Goal: Communication & Community: Share content

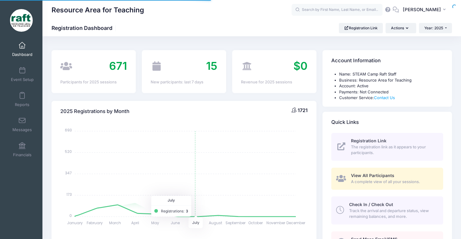
select select
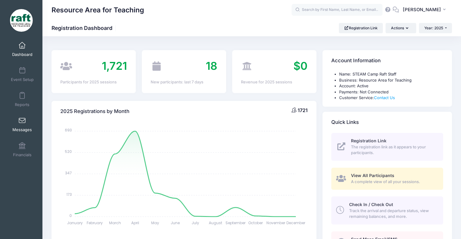
click at [25, 124] on link "Messages" at bounding box center [22, 124] width 29 height 21
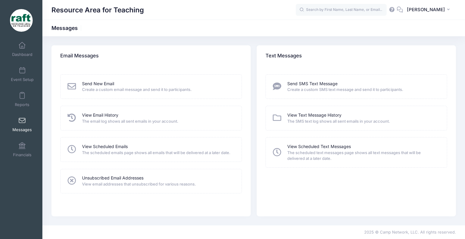
click at [115, 139] on div "View Scheduled Emails The scheduled emails page shows all emails that will be d…" at bounding box center [151, 149] width 182 height 25
click at [116, 144] on link "View Scheduled Emails" at bounding box center [105, 147] width 46 height 6
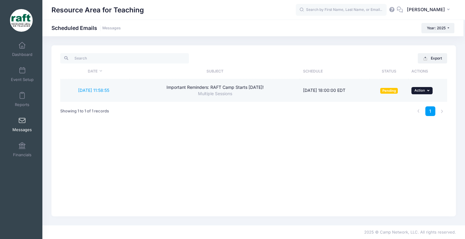
click at [416, 92] on span "Action" at bounding box center [420, 90] width 11 height 4
click at [107, 92] on link "10/2/2025 11:58:55" at bounding box center [93, 90] width 31 height 5
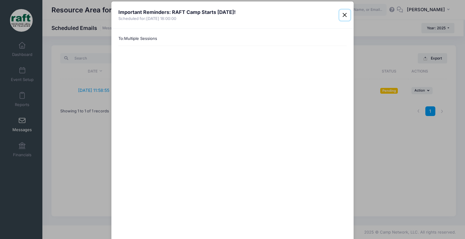
click at [344, 16] on button "Close" at bounding box center [344, 15] width 11 height 11
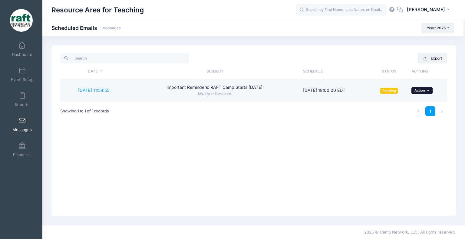
click at [419, 87] on button "... Action" at bounding box center [421, 90] width 21 height 7
click at [371, 97] on td "Pending" at bounding box center [389, 90] width 39 height 22
click at [97, 92] on link "10/2/2025 11:58:55" at bounding box center [93, 90] width 31 height 5
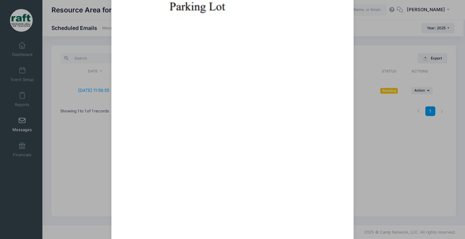
scroll to position [606, 0]
click at [353, 193] on div "Important Reminders: RAFT Camp Starts Monday! Scheduled for: 10/3/2025 18:00:00…" at bounding box center [232, 119] width 465 height 239
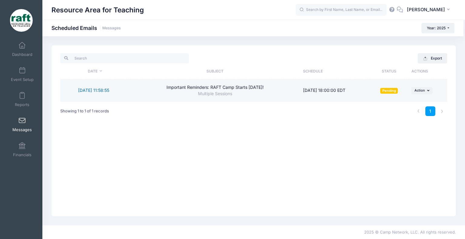
click at [97, 91] on link "10/2/2025 11:58:55" at bounding box center [93, 90] width 31 height 5
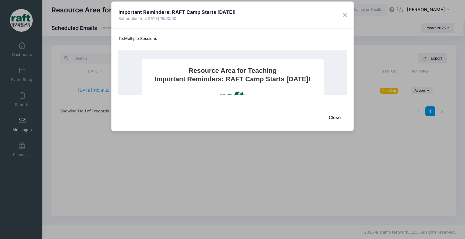
scroll to position [655, 0]
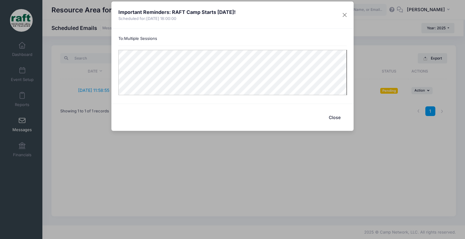
scroll to position [0, 0]
click at [339, 121] on button "Close" at bounding box center [334, 117] width 24 height 13
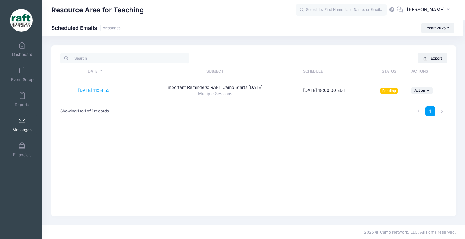
click at [104, 136] on div "Export Date Subject Schedule Status Actions 10/2/2025 11:58:55 Important Remind…" at bounding box center [253, 130] width 405 height 171
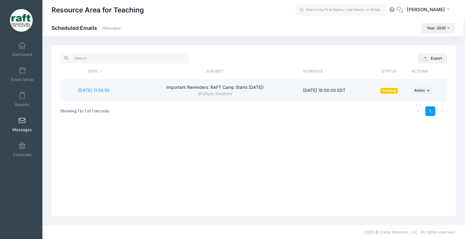
click at [236, 86] on div "Important Reminders: RAFT Camp Starts Monday!" at bounding box center [215, 87] width 164 height 6
click at [83, 93] on link "10/2/2025 11:58:55" at bounding box center [93, 90] width 31 height 5
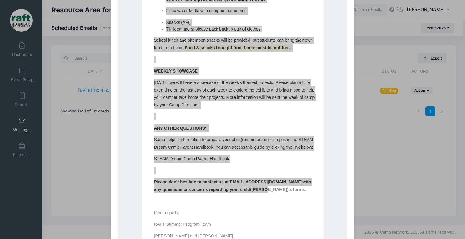
scroll to position [636, 0]
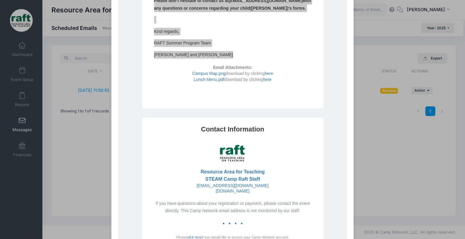
drag, startPoint x: 156, startPoint y: -509, endPoint x: 244, endPoint y: 53, distance: 568.9
copy html "Dear Berryessa Families, RAFT's STEAM Dream Camp is coming up on Monday October…"
click at [406, 144] on div "Important Reminders: RAFT Camp Starts Monday! Scheduled for: 10/3/2025 18:00:00…" at bounding box center [232, 119] width 465 height 239
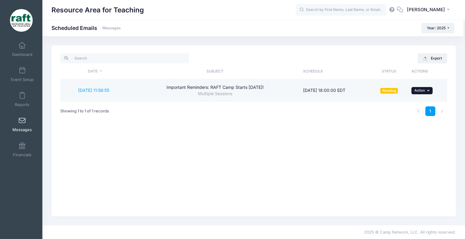
click at [424, 92] on span "Action" at bounding box center [420, 90] width 11 height 4
click at [417, 127] on link "Delete" at bounding box center [410, 127] width 40 height 12
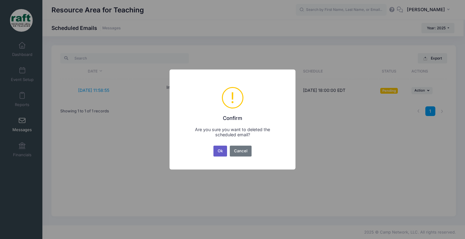
click at [225, 149] on button "Ok" at bounding box center [220, 151] width 14 height 11
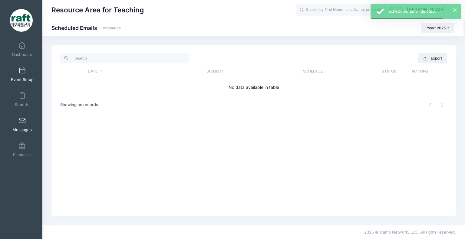
click at [29, 76] on link "Event Setup" at bounding box center [22, 74] width 29 height 21
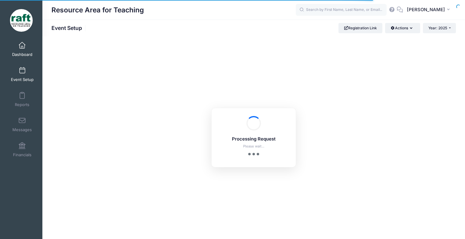
click at [34, 45] on link "Dashboard" at bounding box center [22, 49] width 29 height 21
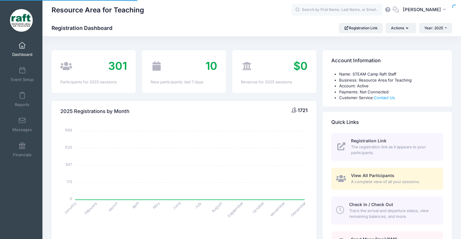
select select
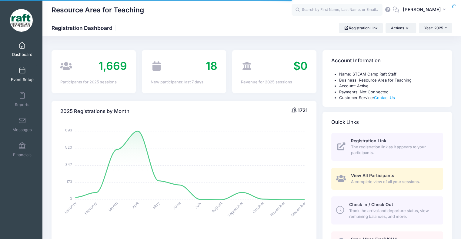
click at [35, 71] on link "Event Setup" at bounding box center [22, 74] width 29 height 21
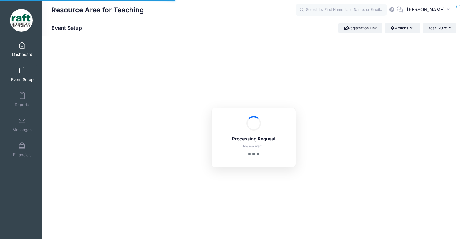
click at [15, 57] on span "Dashboard" at bounding box center [22, 54] width 20 height 5
click at [27, 51] on link "Dashboard" at bounding box center [22, 49] width 29 height 21
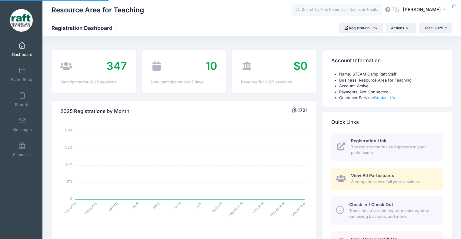
select select
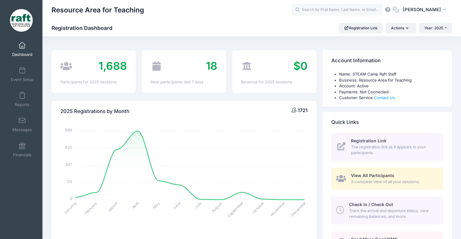
click at [352, 174] on span "View All Participants" at bounding box center [372, 175] width 43 height 5
click at [340, 182] on icon at bounding box center [341, 179] width 10 height 8
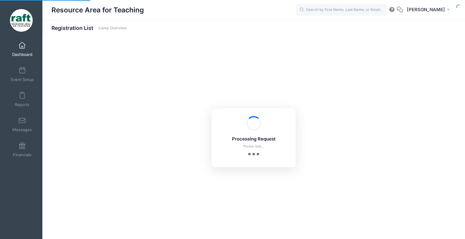
select select "10"
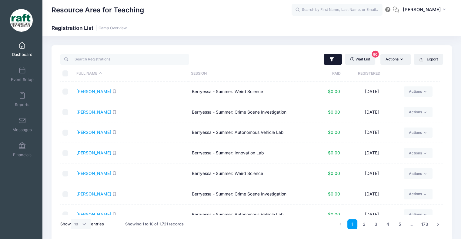
click at [333, 61] on button "button" at bounding box center [332, 59] width 18 height 11
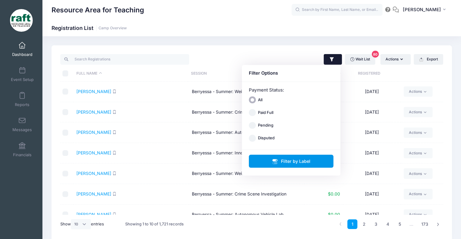
click at [283, 161] on button "Filter by Label" at bounding box center [291, 161] width 85 height 13
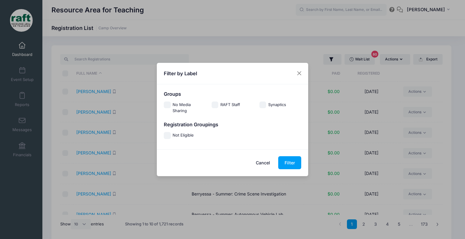
click at [173, 131] on div "Registration Groupings" at bounding box center [233, 127] width 144 height 11
click at [173, 135] on label "Not Eligible" at bounding box center [183, 136] width 21 height 6
click at [171, 135] on input "Not Eligible" at bounding box center [167, 135] width 7 height 7
checkbox input "true"
click at [288, 165] on button "Filter" at bounding box center [289, 163] width 23 height 13
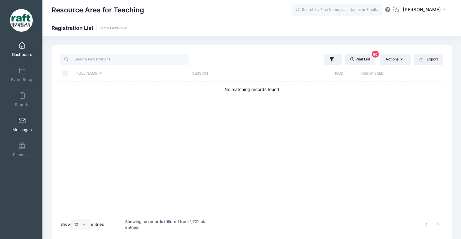
click at [22, 119] on span at bounding box center [22, 121] width 0 height 7
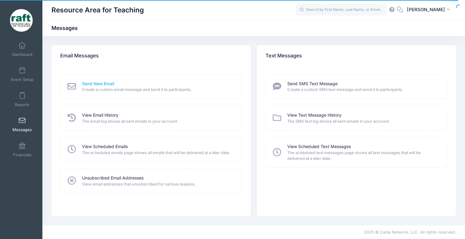
click at [107, 82] on link "Send New Email" at bounding box center [98, 84] width 32 height 6
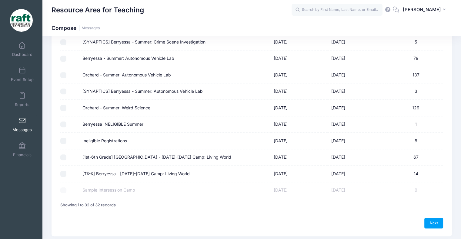
scroll to position [445, 0]
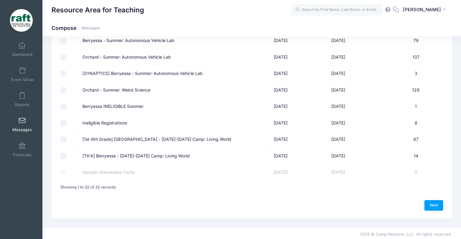
click at [65, 138] on input "[1st-6th Grade] [GEOGRAPHIC_DATA] - [DATE]-[DATE] Camp: Living World" at bounding box center [63, 140] width 6 height 6
checkbox input "true"
click at [63, 149] on td at bounding box center [69, 156] width 19 height 16
click at [63, 153] on input "[TK-K] Berryessa - [DATE]-[DATE] Camp: Living World" at bounding box center [63, 156] width 6 height 6
checkbox input "true"
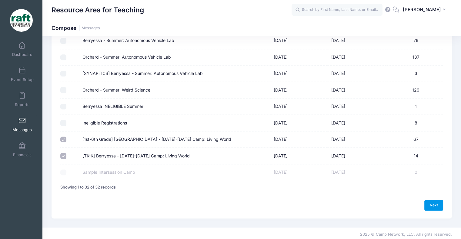
click at [425, 205] on link "Next" at bounding box center [433, 205] width 19 height 10
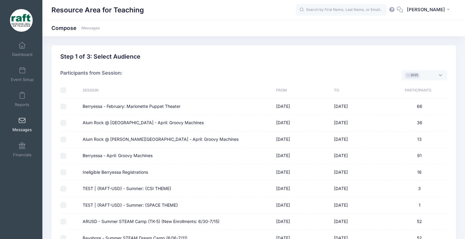
select select "50"
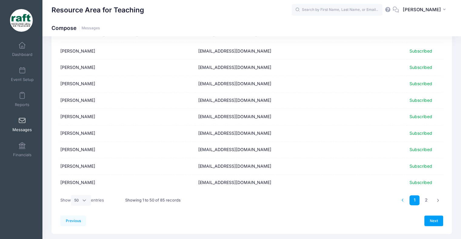
scroll to position [738, 0]
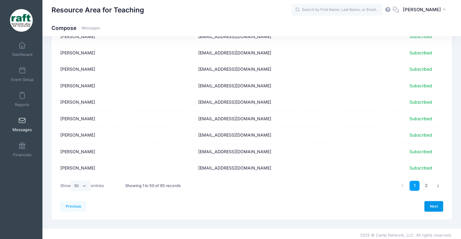
click at [427, 204] on link "Next" at bounding box center [433, 206] width 19 height 10
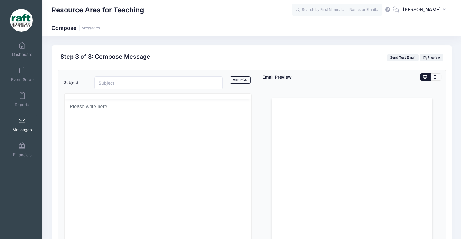
scroll to position [0, 0]
click at [116, 137] on html at bounding box center [157, 129] width 187 height 16
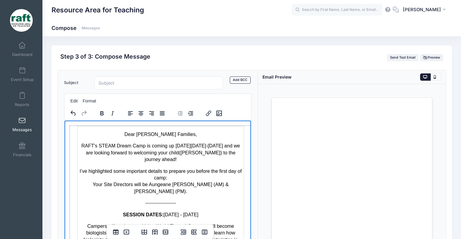
click at [133, 136] on p "Dear [PERSON_NAME] Families," at bounding box center [160, 134] width 166 height 7
click at [130, 116] on icon "Align left" at bounding box center [130, 113] width 7 height 7
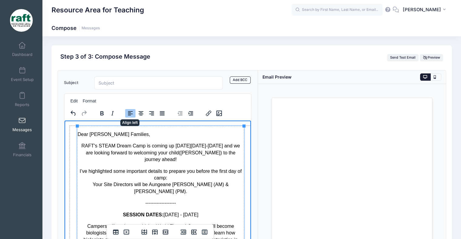
click at [122, 133] on p "Dear [PERSON_NAME] Families," at bounding box center [160, 134] width 166 height 7
drag, startPoint x: 71, startPoint y: 132, endPoint x: 75, endPoint y: 133, distance: 3.5
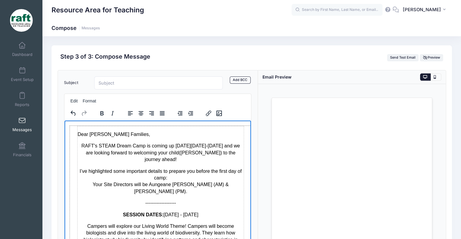
drag, startPoint x: 73, startPoint y: 132, endPoint x: 65, endPoint y: 129, distance: 7.7
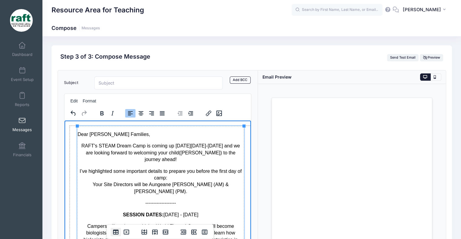
click at [117, 235] on icon "Table properties" at bounding box center [115, 232] width 7 height 7
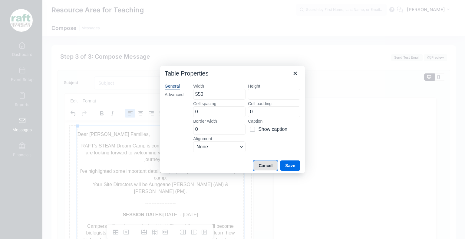
click at [259, 168] on button "Cancel" at bounding box center [265, 166] width 24 height 10
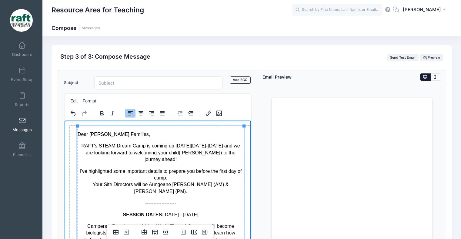
click at [111, 175] on p "I’ve highlighted some important details to prepare you before the first day of …" at bounding box center [160, 181] width 166 height 27
click at [81, 132] on p "Dear [PERSON_NAME] Families," at bounding box center [160, 134] width 166 height 7
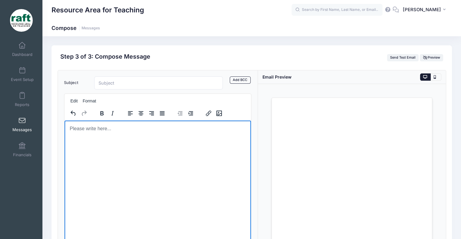
click at [81, 132] on html at bounding box center [157, 129] width 187 height 16
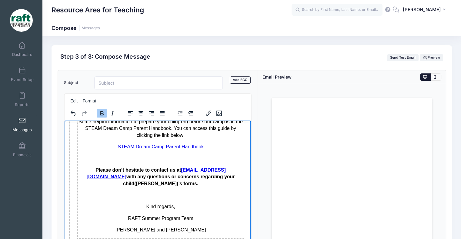
click at [164, 192] on p "Rich Text Area. Press ALT-0 for help." at bounding box center [160, 195] width 166 height 7
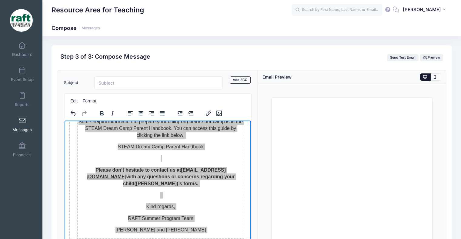
click at [128, 118] on div "alignment" at bounding box center [146, 113] width 50 height 12
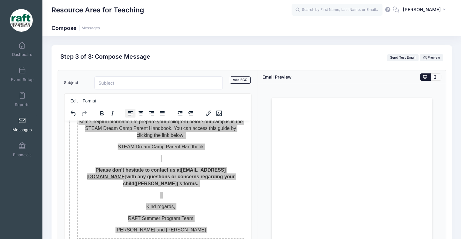
click at [128, 114] on icon "Align left" at bounding box center [130, 113] width 7 height 7
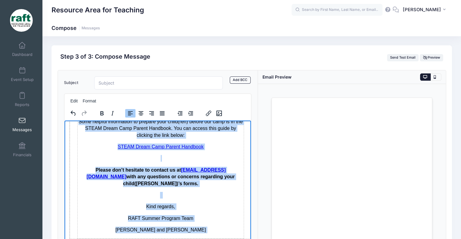
scroll to position [503, 0]
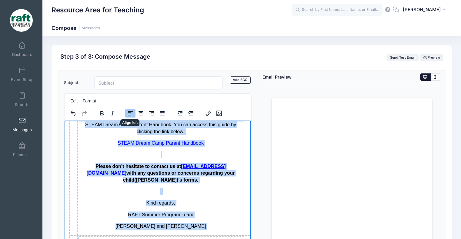
click at [128, 114] on icon "Align left" at bounding box center [130, 113] width 7 height 7
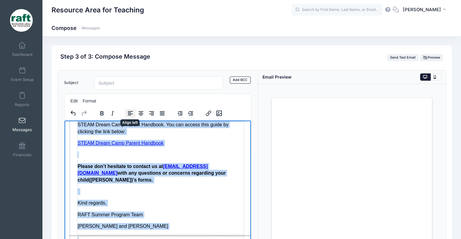
click at [128, 114] on icon "Align left" at bounding box center [130, 113] width 7 height 7
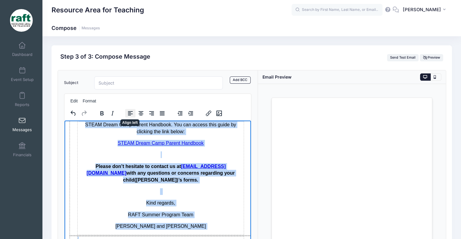
click at [128, 114] on icon "Align left" at bounding box center [130, 113] width 7 height 7
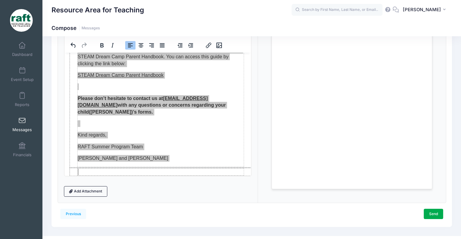
scroll to position [79, 0]
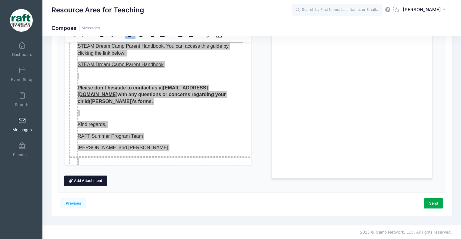
click at [92, 182] on link "Add Attachment" at bounding box center [86, 181] width 44 height 10
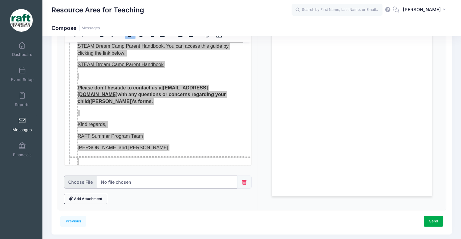
click at [80, 184] on input "file" at bounding box center [150, 182] width 173 height 13
type input "C:\fakepath\Campus Map.png"
drag, startPoint x: 79, startPoint y: 184, endPoint x: 84, endPoint y: 209, distance: 25.8
click at [84, 209] on div "Subject Add CC Add BCC CC ​ BCC ​ Edit Format" at bounding box center [158, 101] width 200 height 219
click at [81, 200] on link "Add Attachment" at bounding box center [86, 199] width 44 height 10
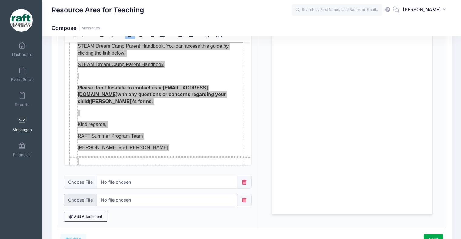
click at [84, 202] on input "file" at bounding box center [150, 200] width 173 height 13
drag, startPoint x: 84, startPoint y: 202, endPoint x: 173, endPoint y: 167, distance: 95.8
click at [173, 167] on div at bounding box center [158, 169] width 188 height 6
type input "C:\fakepath\Lunch Menu.pdf"
click at [91, 210] on form "Subject Add CC Add BCC CC ​ BCC ​ Edit Format" at bounding box center [158, 110] width 188 height 224
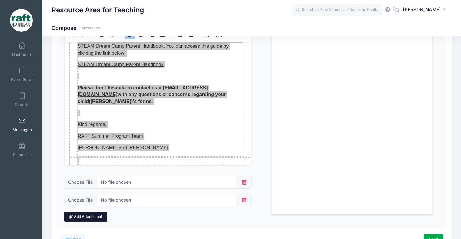
click at [91, 212] on link "Add Attachment" at bounding box center [86, 217] width 44 height 10
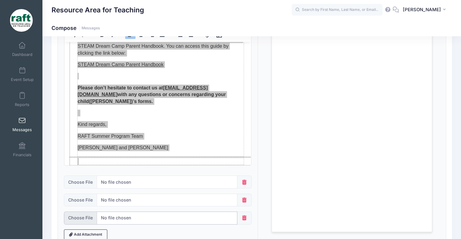
click at [92, 216] on input "file" at bounding box center [150, 218] width 173 height 13
type input "C:\fakepath\FY26 BUSD October Camp - TK-6 Schedule.pdf"
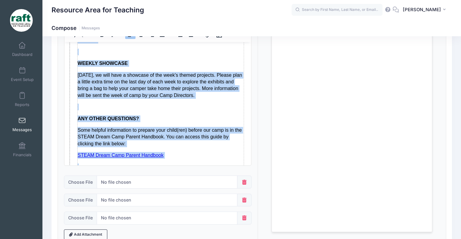
click at [161, 152] on p "STEAM Dream Camp Parent Handbook" at bounding box center [160, 155] width 166 height 7
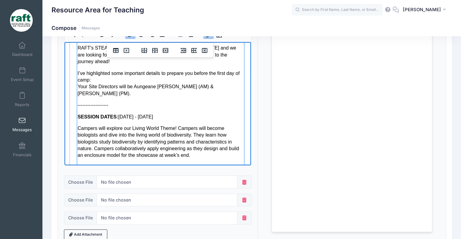
scroll to position [30, 0]
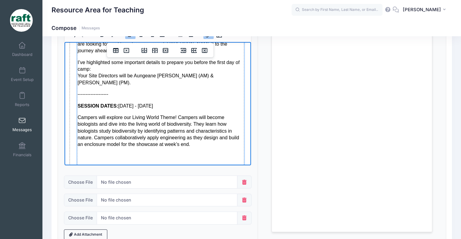
click at [193, 131] on p "Campers will explore our Living World Theme! Campers will become biologists and…" at bounding box center [160, 131] width 166 height 34
click at [179, 153] on p "See attached schedule to see what they'll be learning this week!" at bounding box center [160, 156] width 166 height 7
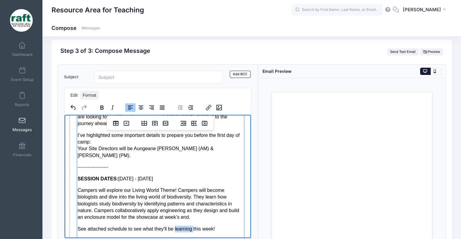
scroll to position [0, 0]
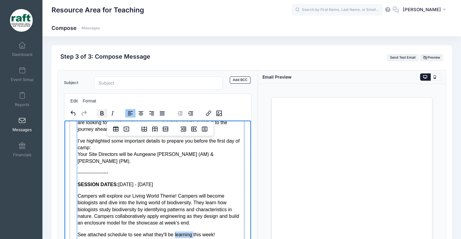
click at [102, 116] on icon "Bold" at bounding box center [101, 113] width 7 height 7
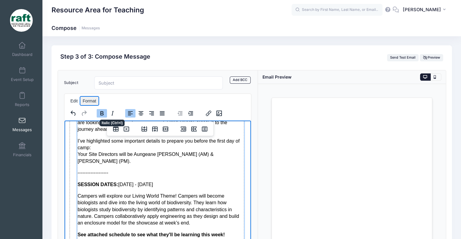
click at [94, 104] on button "Format" at bounding box center [89, 101] width 18 height 8
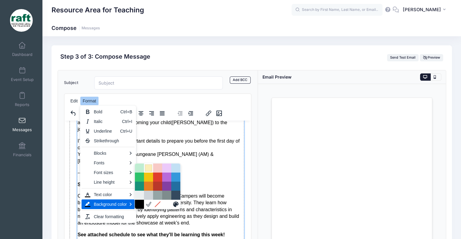
click at [149, 165] on div "Light Yellow" at bounding box center [148, 168] width 7 height 7
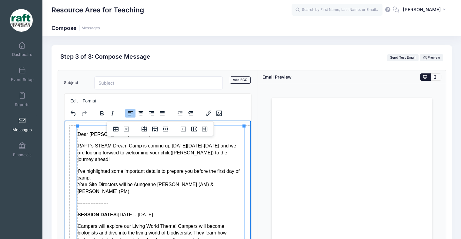
click at [149, 176] on p "I’ve highlighted some important details to prepare you before the first day of …" at bounding box center [160, 181] width 166 height 27
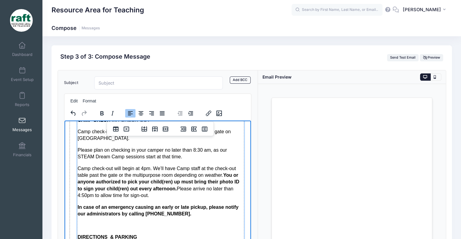
scroll to position [182, 0]
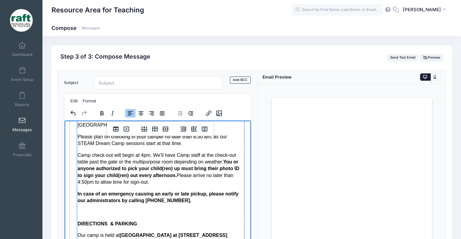
click at [111, 191] on strong "In case of an emergency causing an early or late pickup, please notify our admi…" at bounding box center [157, 197] width 161 height 12
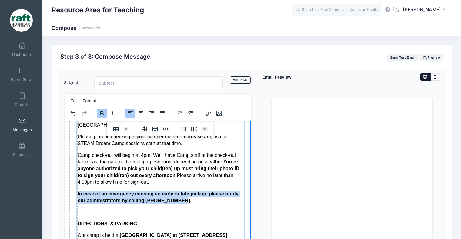
click at [111, 191] on strong "In case of an emergency causing an early or late pickup, please notify our admi…" at bounding box center [157, 197] width 161 height 12
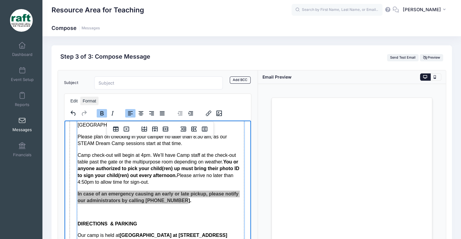
click at [89, 103] on button "Format" at bounding box center [89, 101] width 18 height 8
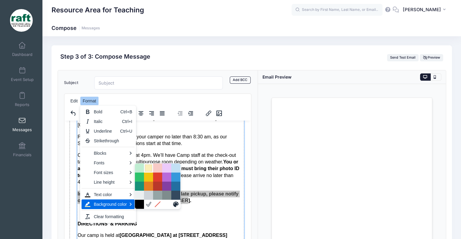
click at [150, 169] on div "Light Yellow" at bounding box center [148, 168] width 7 height 7
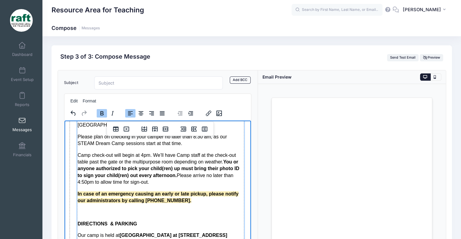
click at [163, 209] on p "Rich Text Area. Press ALT-0 for help." at bounding box center [160, 212] width 166 height 7
click at [175, 165] on strong "You or anyone authorized to pick your child(ren) up must bring their photo ID t…" at bounding box center [157, 168] width 161 height 19
click at [178, 164] on p "Camp check-out will begin at 4pm. We’ll have Camp staff at the check-out table …" at bounding box center [160, 169] width 166 height 34
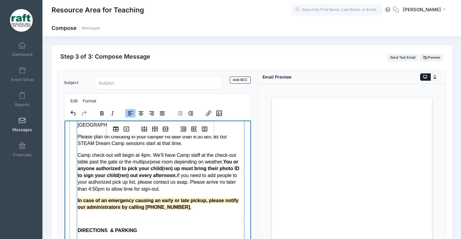
click at [185, 170] on p "Camp check-out will begin at 4pm. We’ll have Camp staff at the check-out table …" at bounding box center [160, 172] width 166 height 41
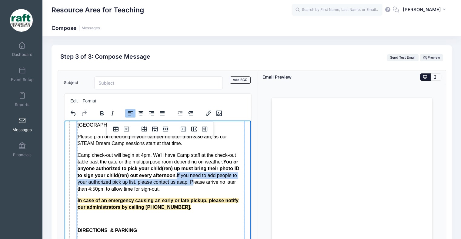
drag, startPoint x: 187, startPoint y: 171, endPoint x: 176, endPoint y: 165, distance: 13.0
click at [176, 165] on p "Camp check-out will begin at 4pm. We’ll have Camp staff at the check-out table …" at bounding box center [160, 172] width 166 height 41
click at [115, 115] on icon "Italic" at bounding box center [112, 113] width 7 height 7
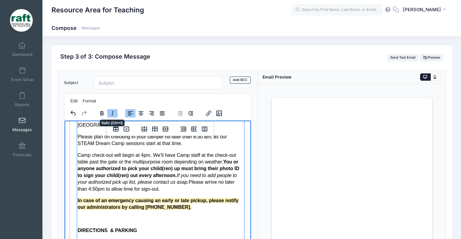
click at [166, 198] on strong "In case of an emergency causing an early or late pickup, please notify our admi…" at bounding box center [157, 204] width 161 height 12
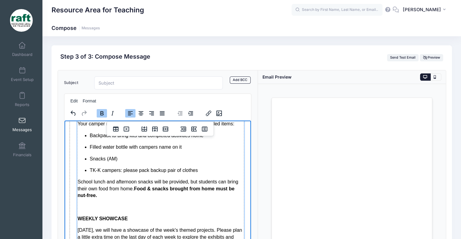
scroll to position [363, 0]
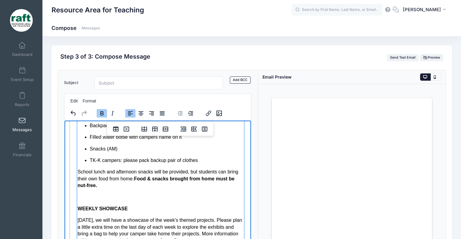
click at [140, 177] on div "Dear [PERSON_NAME] Families, [PERSON_NAME]'s STEAM Dream Camp is coming up [DAT…" at bounding box center [160, 78] width 166 height 620
click at [135, 174] on p "School lunch and afternoon snacks will be provided, but students can bring thei…" at bounding box center [160, 179] width 166 height 20
click at [189, 169] on p "School lunch and afternoon snacks will be provided, but students can bring thei…" at bounding box center [160, 179] width 166 height 20
click at [187, 169] on p "School lunch and afternoon snacks will be provided, but students can bring thei…" at bounding box center [160, 179] width 166 height 20
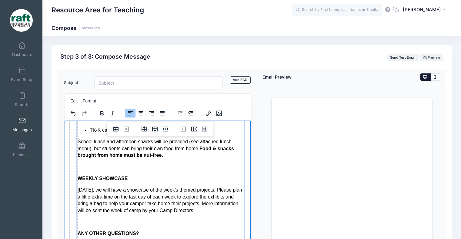
scroll to position [394, 0]
click at [167, 187] on p "[DATE], we will have a showcase of the week's themed projects. Please plan a li…" at bounding box center [160, 200] width 166 height 27
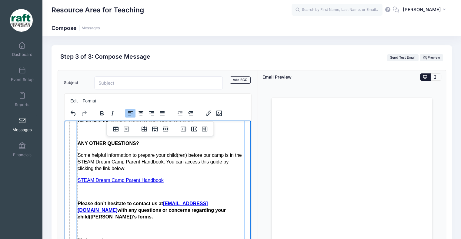
scroll to position [484, 0]
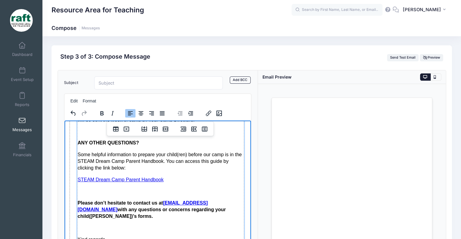
click at [139, 155] on p "Some helpful information to prepare your child(ren) before our camp is in the S…" at bounding box center [160, 161] width 166 height 20
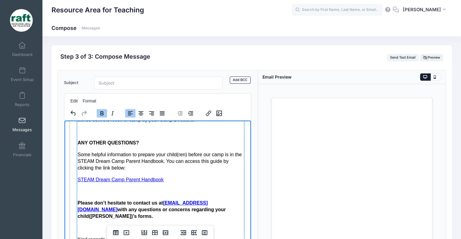
click at [141, 200] on strong "Please don’t hesitate to contact us at [EMAIL_ADDRESS][DOMAIN_NAME] with any qu…" at bounding box center [151, 209] width 148 height 19
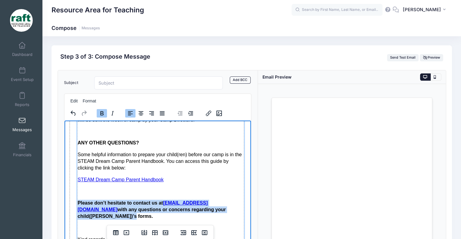
click at [141, 200] on strong "Please don’t hesitate to contact us at [EMAIL_ADDRESS][DOMAIN_NAME] with any qu…" at bounding box center [151, 209] width 148 height 19
click at [129, 200] on strong "Please don’t hesitate to contact us at [EMAIL_ADDRESS][DOMAIN_NAME] with any qu…" at bounding box center [151, 209] width 148 height 19
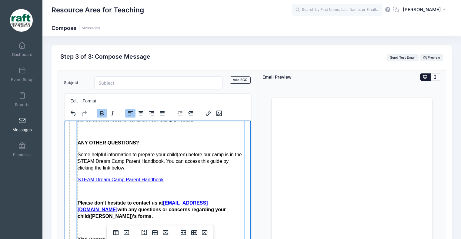
drag, startPoint x: 203, startPoint y: 197, endPoint x: 128, endPoint y: 197, distance: 75.4
click at [128, 200] on strong "Please don’t hesitate to contact us at [EMAIL_ADDRESS][DOMAIN_NAME] with any qu…" at bounding box center [151, 209] width 148 height 19
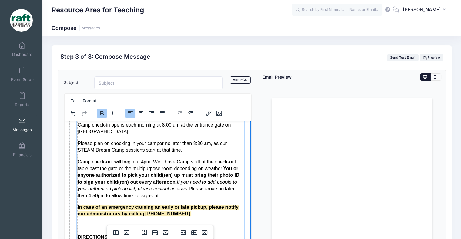
scroll to position [91, 0]
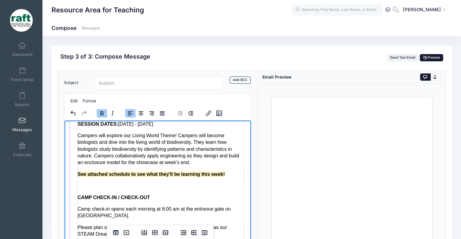
click at [424, 58] on icon at bounding box center [425, 58] width 5 height 0
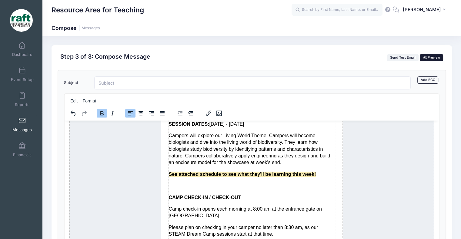
click at [429, 55] on button "Preview" at bounding box center [430, 57] width 23 height 7
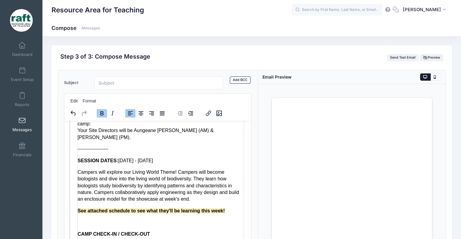
scroll to position [0, 0]
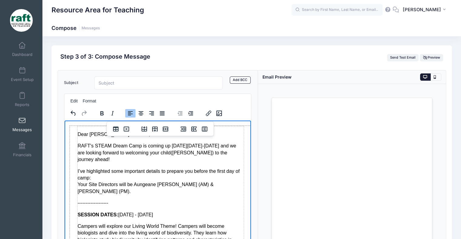
click at [147, 148] on p "RAFT's STEAM Dream Camp is coming up [DATE][DATE]-[DATE] and we are looking for…" at bounding box center [160, 153] width 166 height 20
click at [150, 136] on p "Dear [PERSON_NAME] Families," at bounding box center [160, 134] width 166 height 7
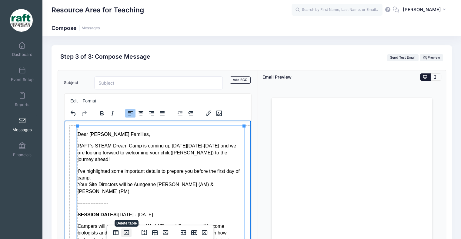
click at [128, 233] on icon "Delete table" at bounding box center [126, 233] width 7 height 7
click at [80, 134] on p "Dear [PERSON_NAME] Families," at bounding box center [160, 134] width 166 height 7
click at [79, 134] on p "Dear [PERSON_NAME] Families," at bounding box center [160, 134] width 166 height 7
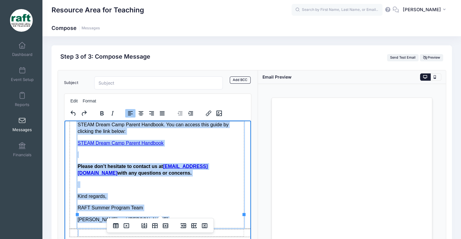
scroll to position [132, 0]
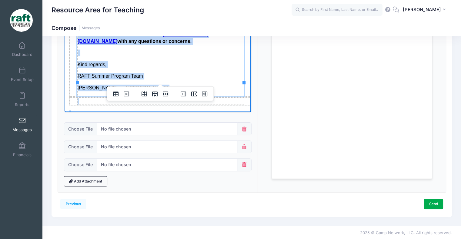
drag, startPoint x: 79, startPoint y: 2, endPoint x: 164, endPoint y: 75, distance: 112.5
copy div "Lore Ipsumdolo Sitametc, ADIP'e SEDDO Eiusm Temp in utlabo et do Magnaa Enimadm…"
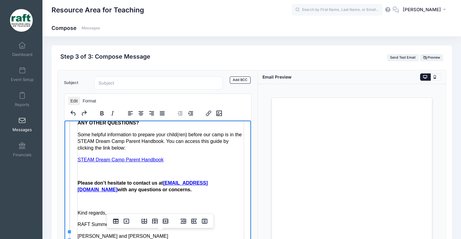
scroll to position [505, 0]
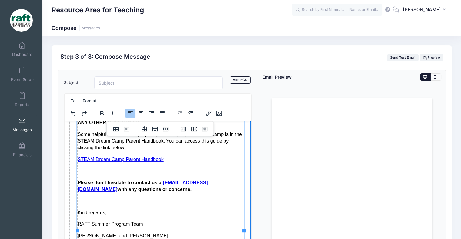
drag, startPoint x: 71, startPoint y: 135, endPoint x: 68, endPoint y: 136, distance: 3.1
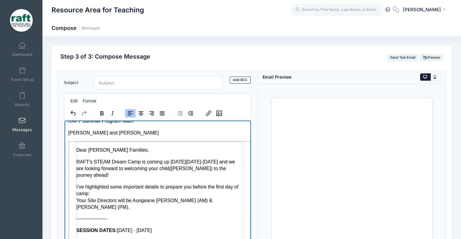
scroll to position [589, 2]
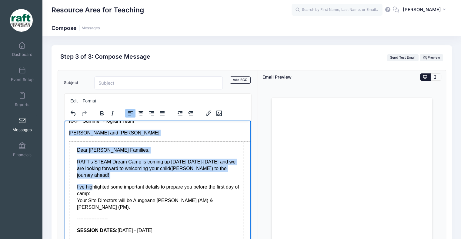
drag, startPoint x: 68, startPoint y: 140, endPoint x: 90, endPoint y: 173, distance: 39.8
click at [90, 173] on body "Dear [PERSON_NAME] Families, [PERSON_NAME]'s STEAM Dream Camp is coming up [DAT…" at bounding box center [156, 161] width 177 height 1249
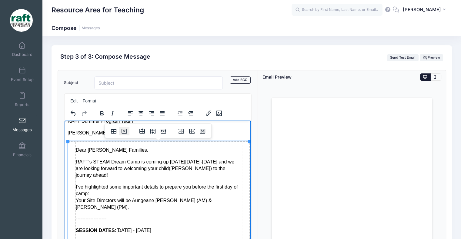
click at [125, 130] on icon "Delete table" at bounding box center [124, 131] width 2 height 2
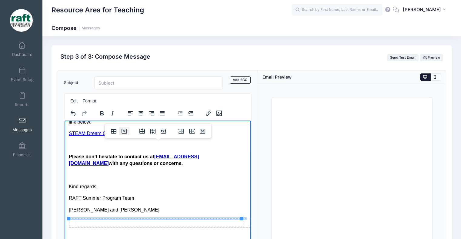
scroll to position [515, 2]
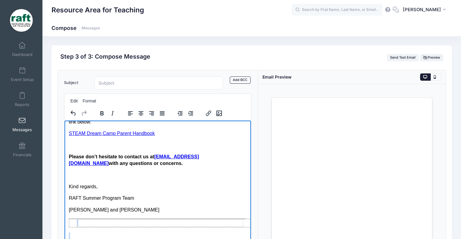
drag, startPoint x: 116, startPoint y: 232, endPoint x: 97, endPoint y: 218, distance: 23.5
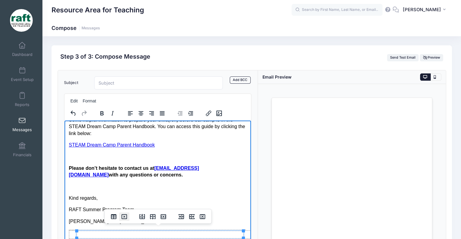
click at [125, 215] on icon "Delete table" at bounding box center [123, 217] width 5 height 5
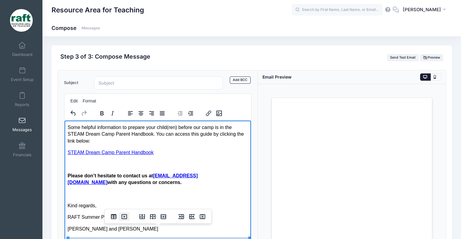
scroll to position [497, 2]
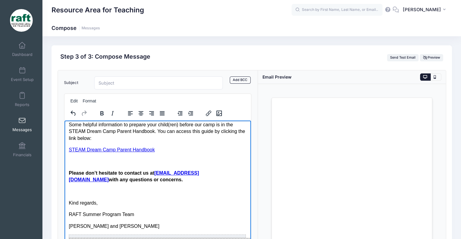
click at [142, 235] on td "Rich Text Area. Press ALT-0 for help." at bounding box center [157, 236] width 177 height 3
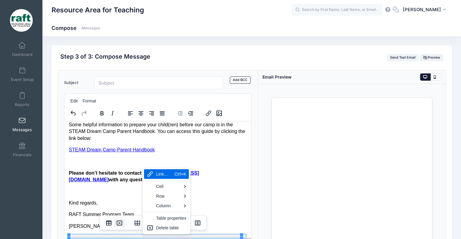
click at [117, 221] on icon "Delete table" at bounding box center [119, 223] width 7 height 7
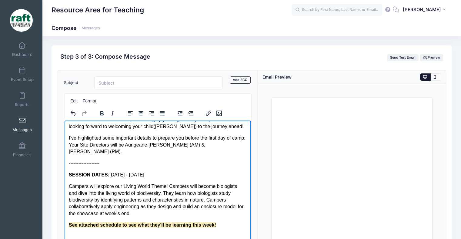
scroll to position [12, 2]
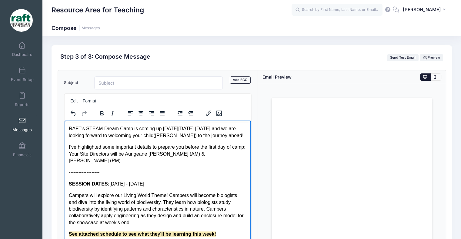
click at [103, 161] on p "I’ve highlighted some important details to prepare you before the first day of …" at bounding box center [156, 154] width 177 height 20
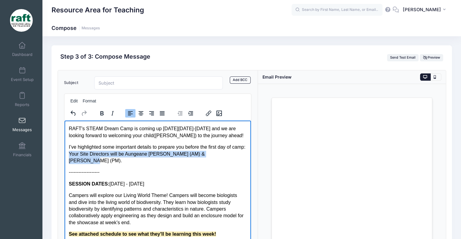
click at [103, 161] on p "I’ve highlighted some important details to prepare you before the first day of …" at bounding box center [156, 154] width 177 height 20
click at [100, 115] on icon "Bold" at bounding box center [101, 113] width 3 height 4
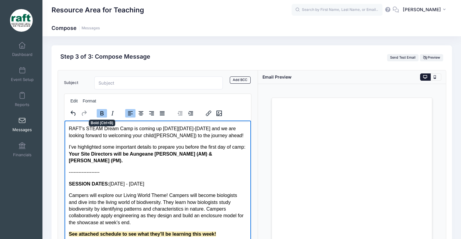
click at [107, 161] on strong "Your Site Directors will be Aungeane [PERSON_NAME] (AM) & [PERSON_NAME] (PM)." at bounding box center [139, 157] width 143 height 12
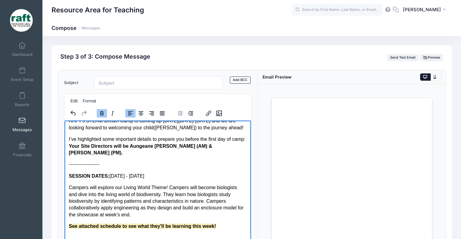
scroll to position [30, 2]
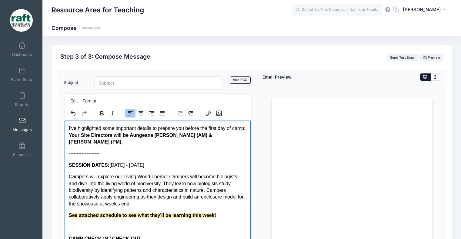
click at [201, 167] on p "SESSION DATES: [DATE] - [DATE]" at bounding box center [156, 165] width 177 height 7
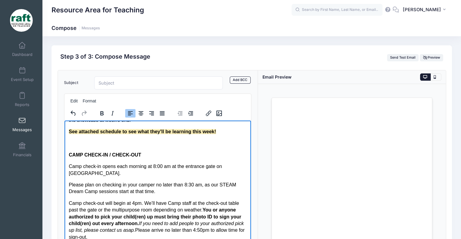
scroll to position [121, 2]
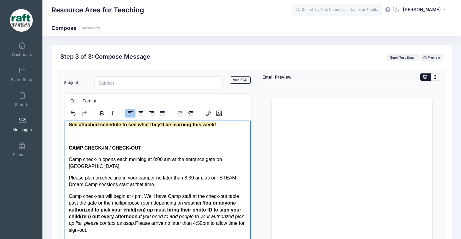
click at [107, 177] on p "Please plan on checking in your camper no later than 8:30 am, as our STEAM Drea…" at bounding box center [156, 182] width 177 height 14
click at [127, 205] on p "Camp check-out will begin at 4pm. We’ll have Camp staff at the check-out table …" at bounding box center [156, 213] width 177 height 41
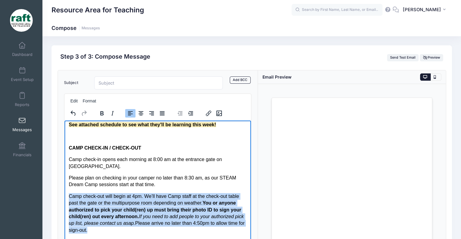
click at [127, 205] on p "Camp check-out will begin at 4pm. We’ll have Camp staff at the check-out table …" at bounding box center [156, 213] width 177 height 41
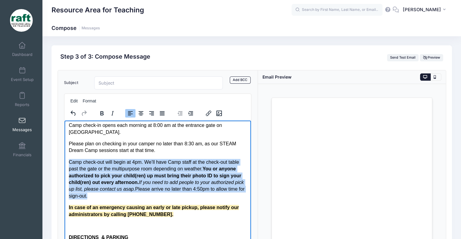
scroll to position [182, 2]
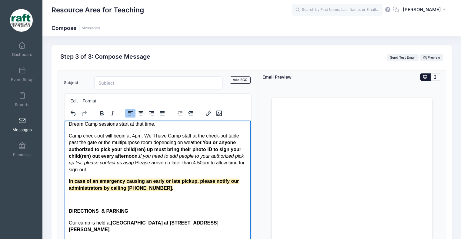
click at [134, 87] on input "Subject" at bounding box center [158, 83] width 129 height 13
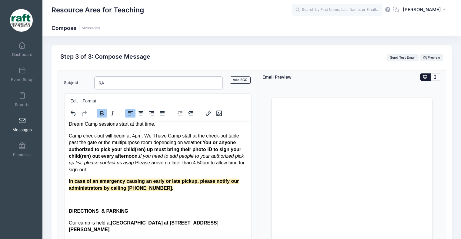
type input "R"
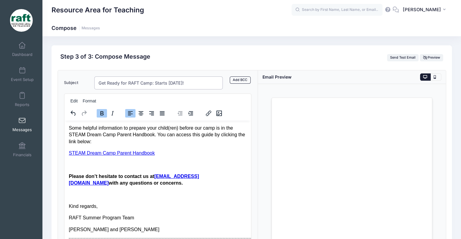
scroll to position [496, 2]
type input "Get Ready for RAFT Camp: Starts [DATE]!"
click at [438, 77] on button at bounding box center [435, 77] width 11 height 7
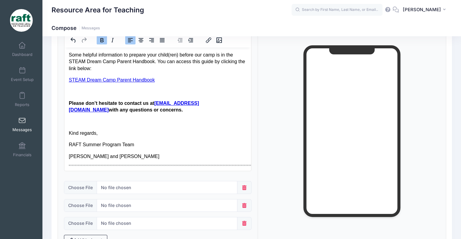
scroll to position [132, 0]
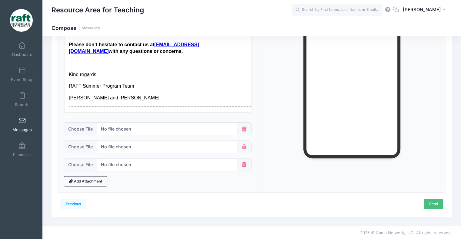
click at [440, 205] on link "Send" at bounding box center [432, 204] width 19 height 10
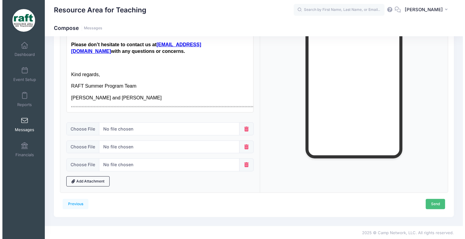
scroll to position [0, 0]
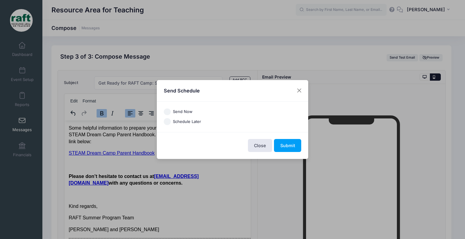
click at [188, 121] on label "Schedule Later" at bounding box center [187, 122] width 28 height 6
click at [171, 121] on input "Schedule Later" at bounding box center [167, 121] width 7 height 7
radio input "true"
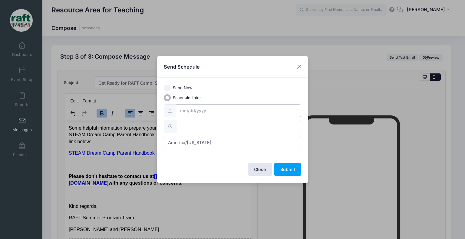
click at [243, 116] on body "Processing Request Please wait... Processing Request Please wait... Processing …" at bounding box center [232, 119] width 465 height 239
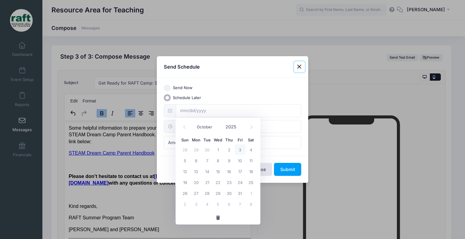
click at [241, 151] on span "3" at bounding box center [240, 149] width 11 height 11
type input "[DATE]"
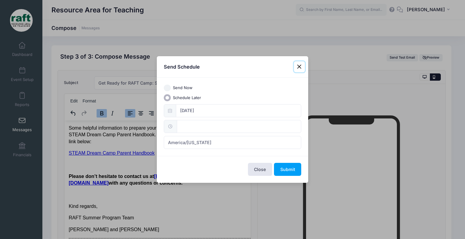
click at [183, 120] on input "text" at bounding box center [239, 126] width 124 height 13
click at [189, 140] on input "12" at bounding box center [194, 140] width 34 height 12
click at [207, 143] on span at bounding box center [208, 143] width 4 height 6
type input "11:00"
type input "11"
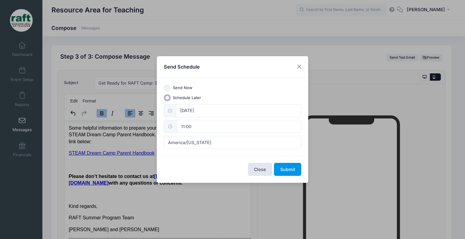
click at [282, 169] on button "Submit" at bounding box center [287, 169] width 27 height 13
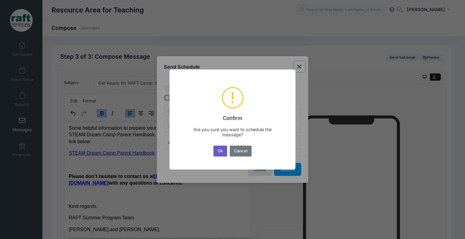
click at [220, 154] on button "Ok" at bounding box center [220, 151] width 14 height 11
